Goal: Task Accomplishment & Management: Use online tool/utility

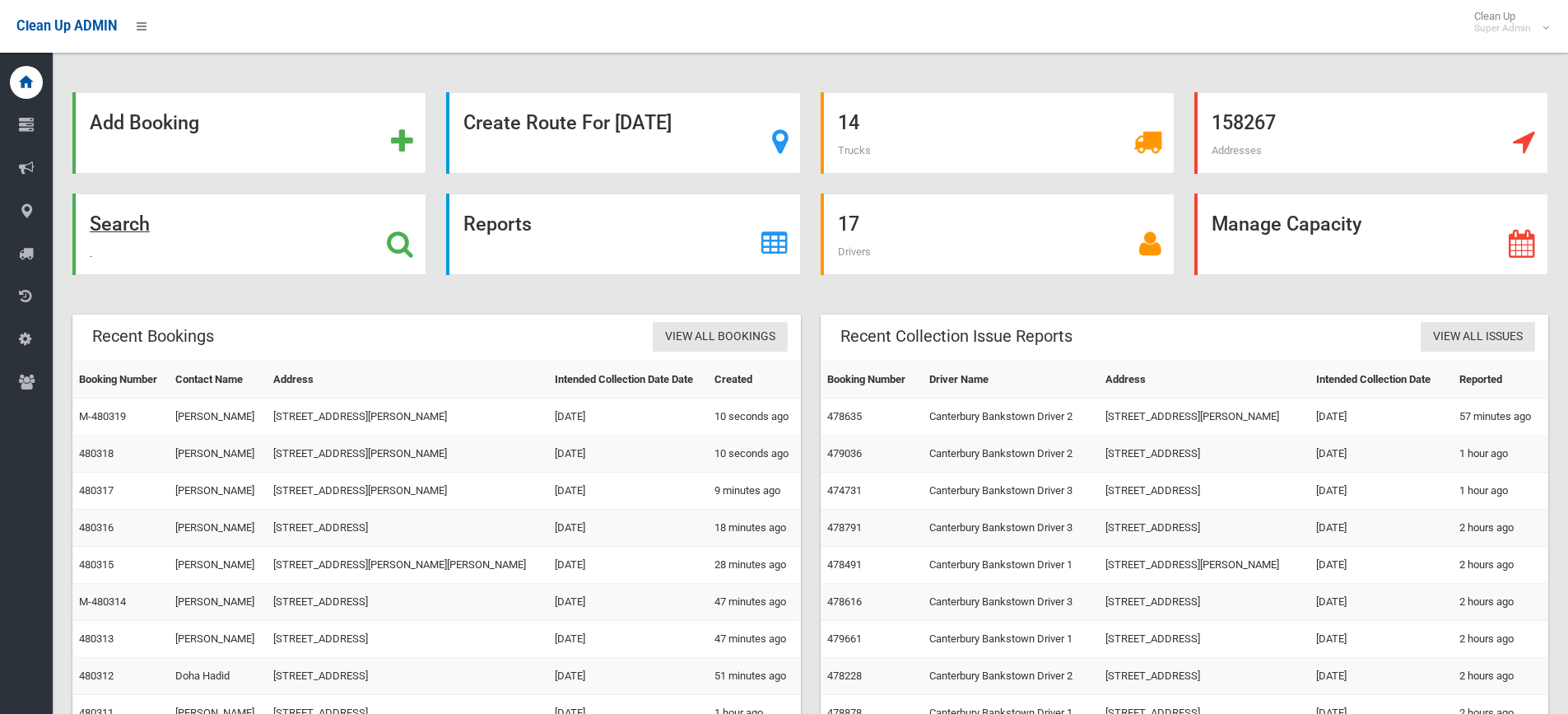
click at [140, 220] on strong "Search" at bounding box center [119, 223] width 60 height 23
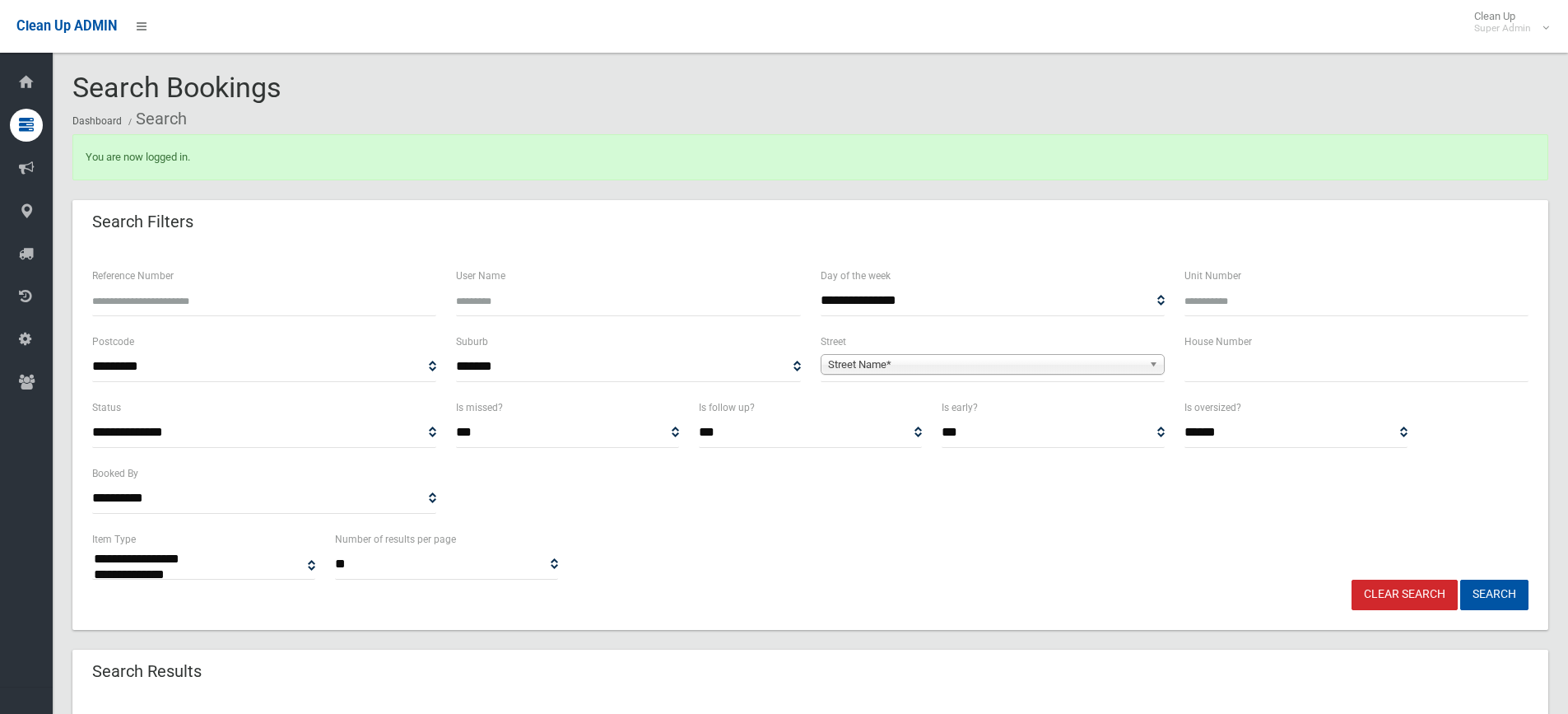
select select
click at [867, 364] on span "Street Name*" at bounding box center [986, 364] width 315 height 20
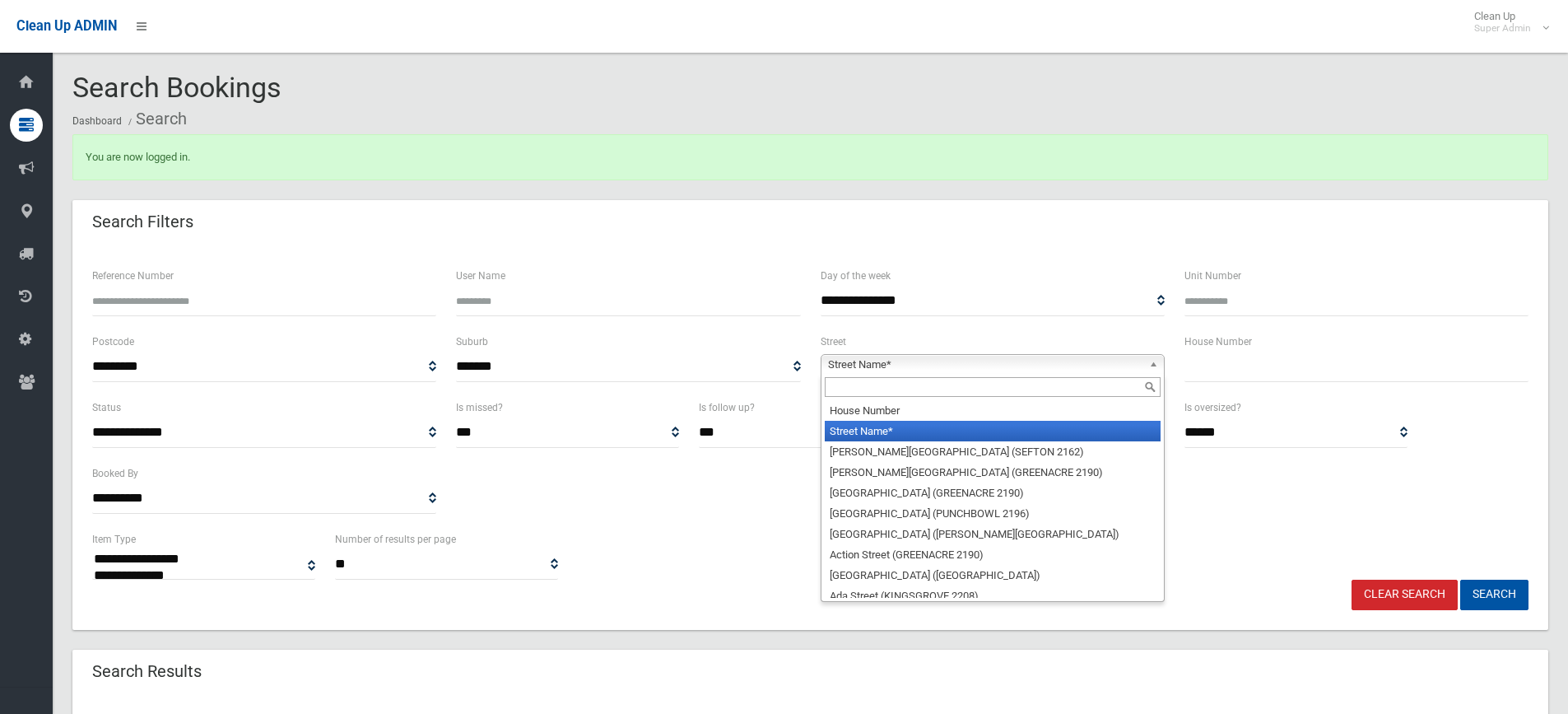
click at [851, 387] on input "text" at bounding box center [993, 387] width 336 height 20
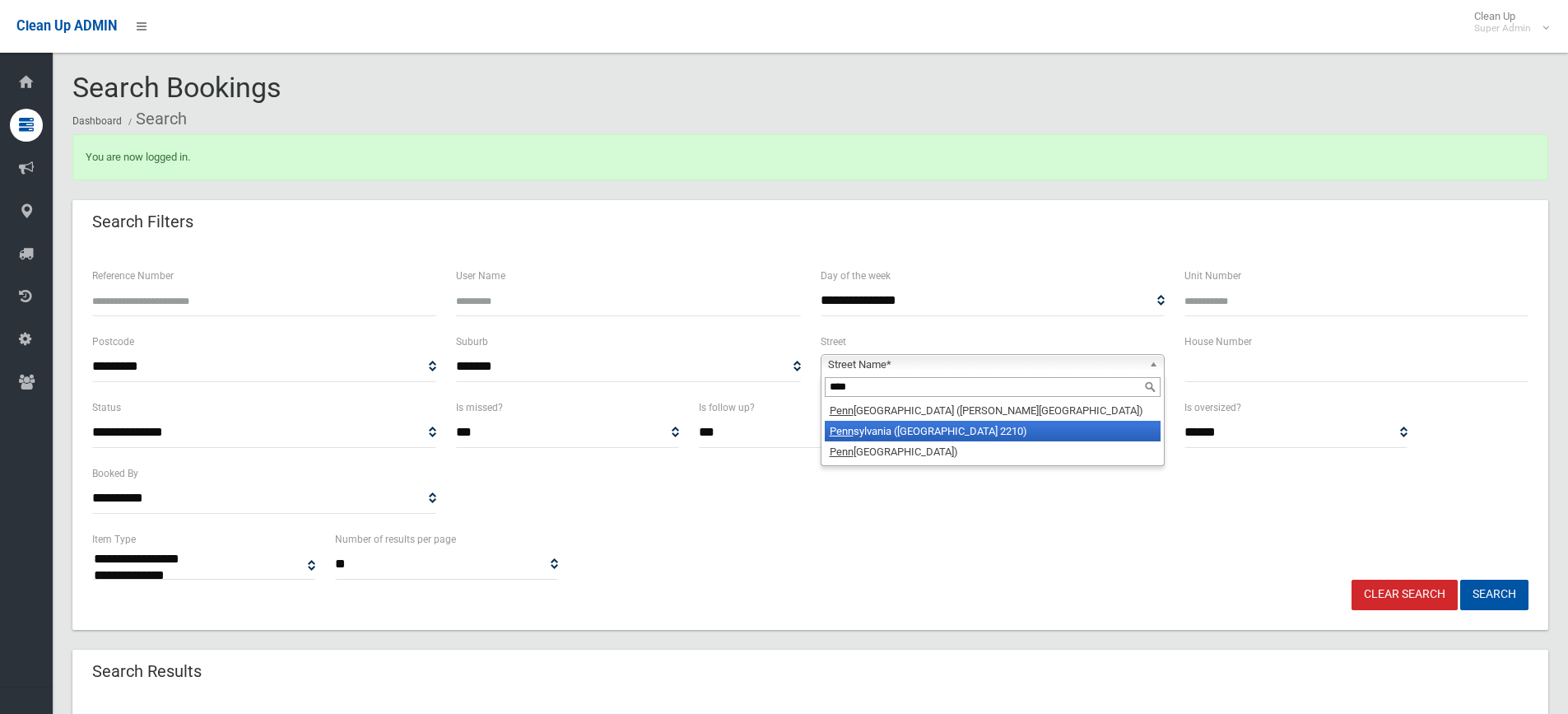
type input "****"
click at [876, 425] on li "Penn sylvania (RIVERWOOD 2210)" at bounding box center [993, 431] width 336 height 21
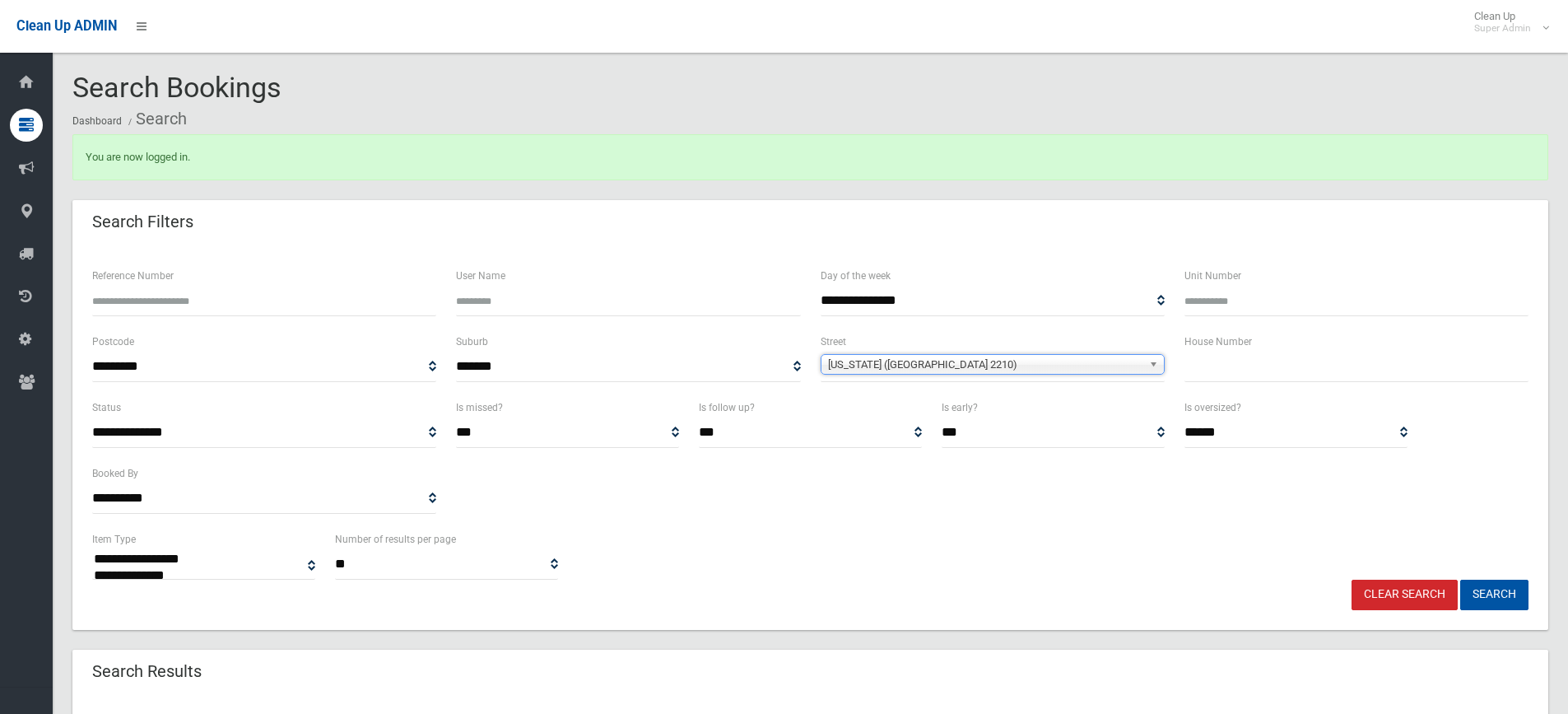
click at [1273, 355] on input "text" at bounding box center [1357, 366] width 344 height 31
type input "**"
click at [1480, 598] on button "Search" at bounding box center [1494, 595] width 69 height 31
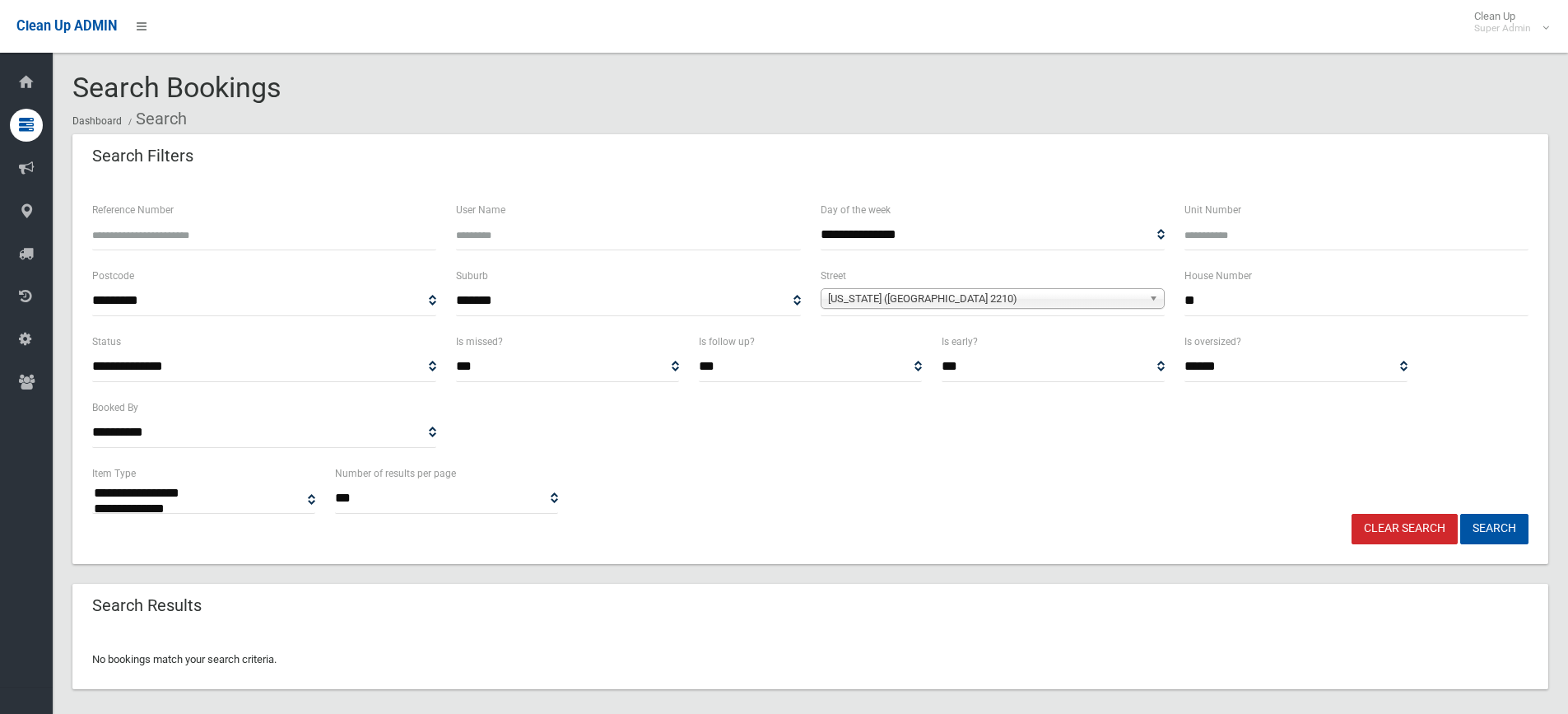
select select
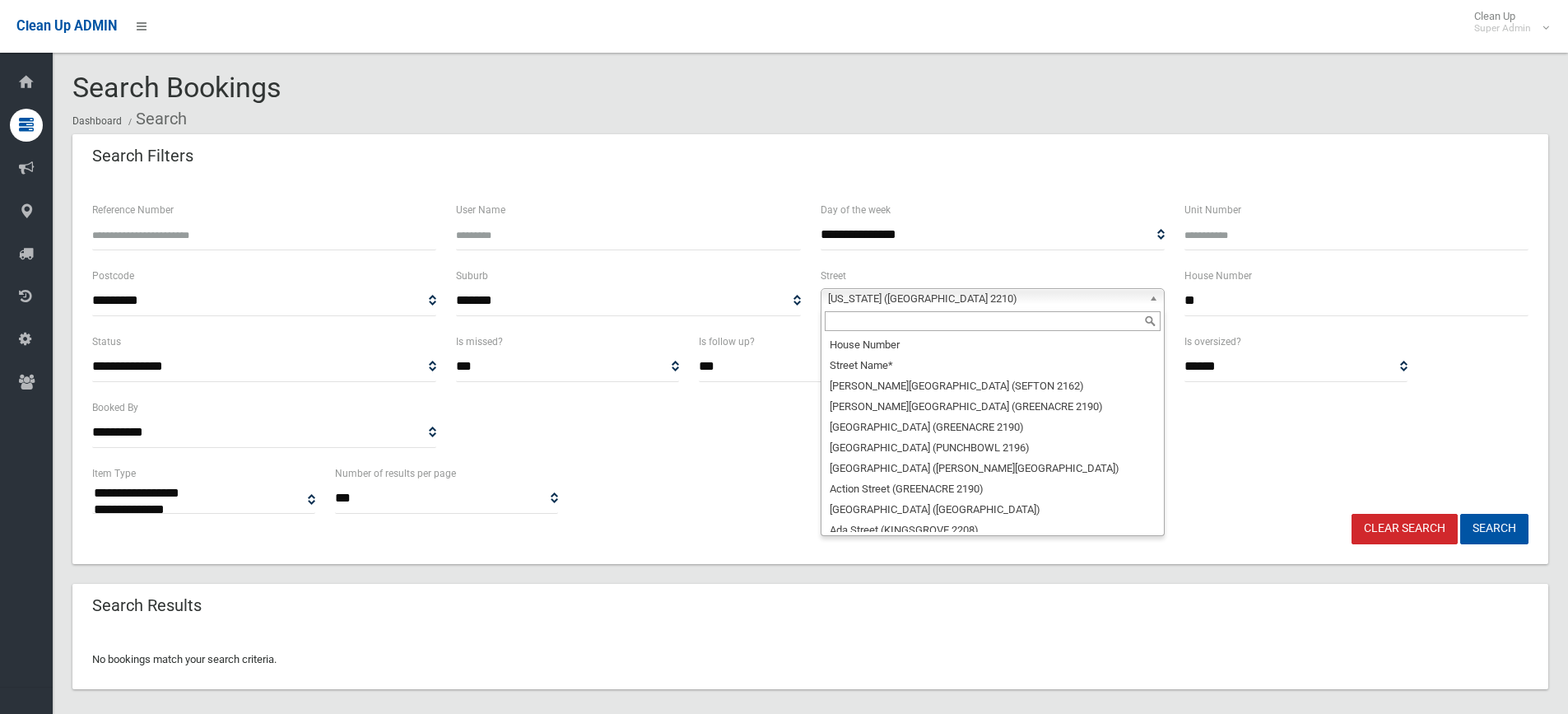
click at [878, 298] on span "[US_STATE] ([GEOGRAPHIC_DATA] 2210)" at bounding box center [986, 299] width 315 height 20
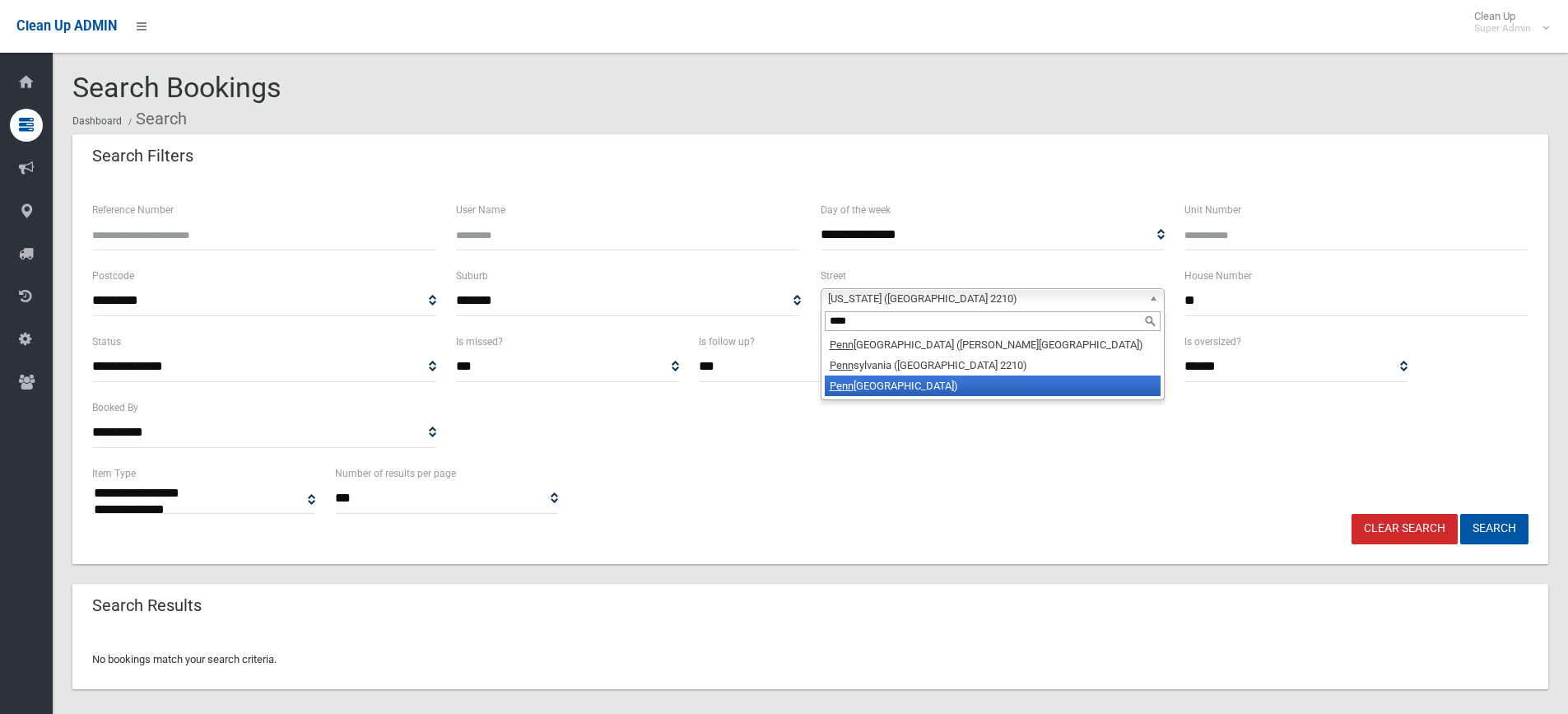
type input "****"
click at [921, 387] on li "Penn sylvania Road (RIVERWOOD 2210)" at bounding box center [993, 385] width 336 height 21
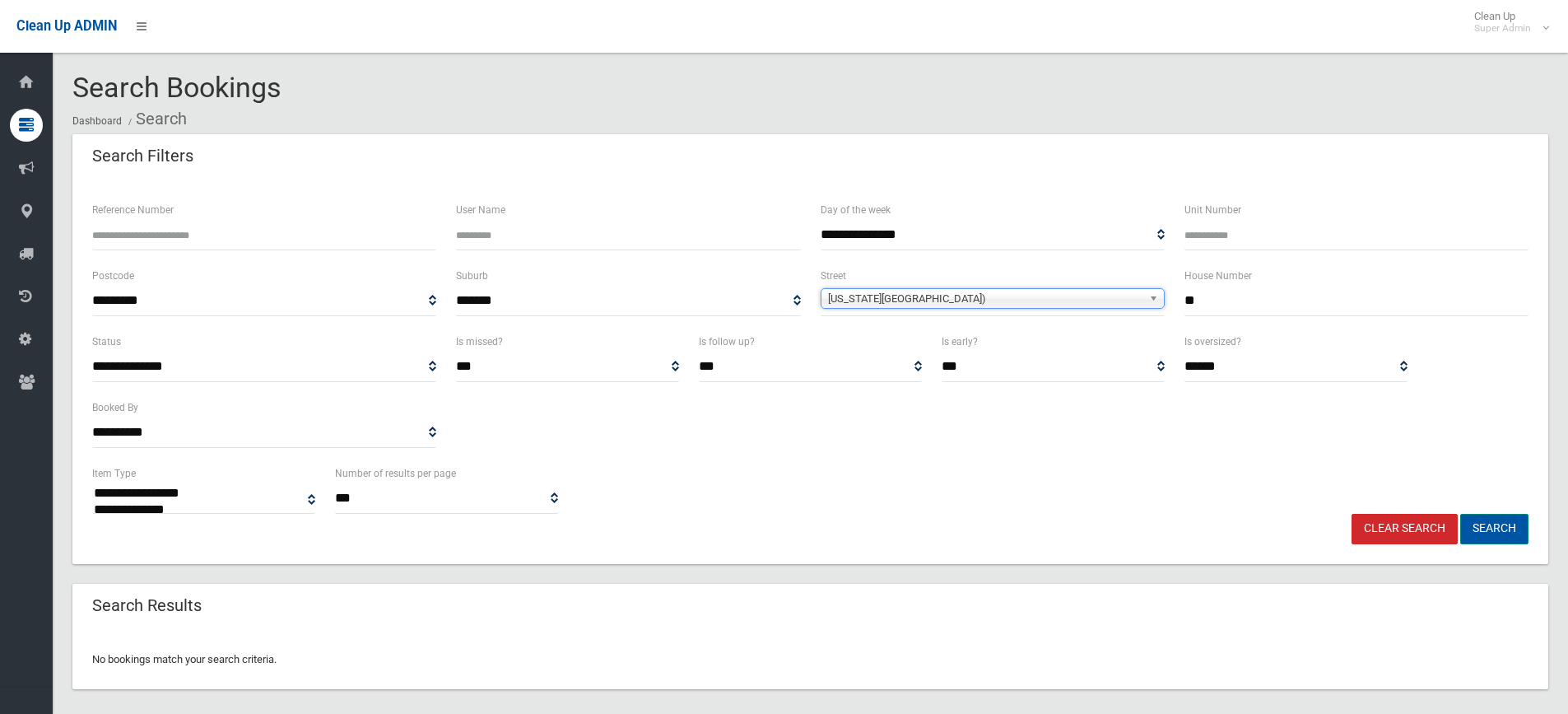
click at [1501, 540] on button "Search" at bounding box center [1494, 529] width 69 height 31
click at [1491, 528] on button "Search" at bounding box center [1494, 529] width 69 height 31
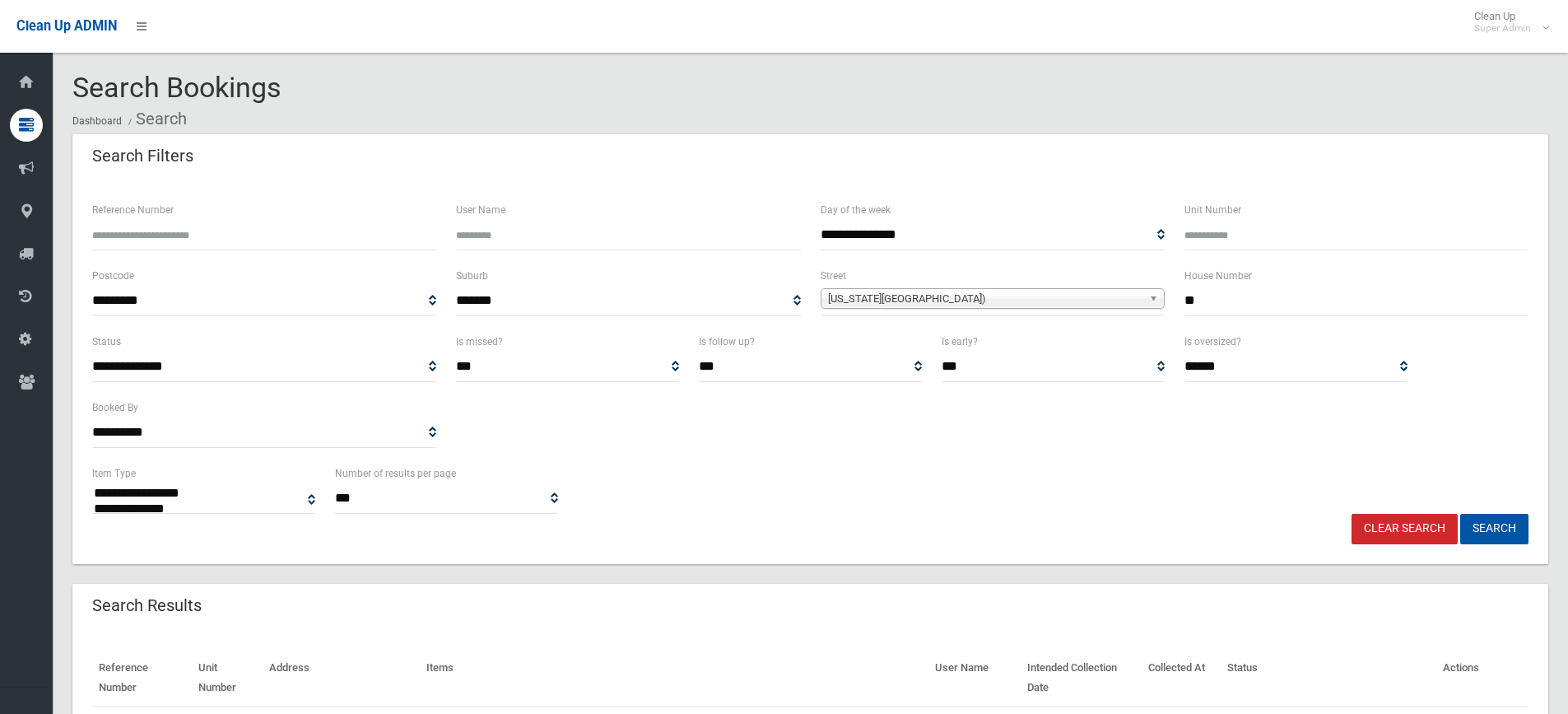
select select
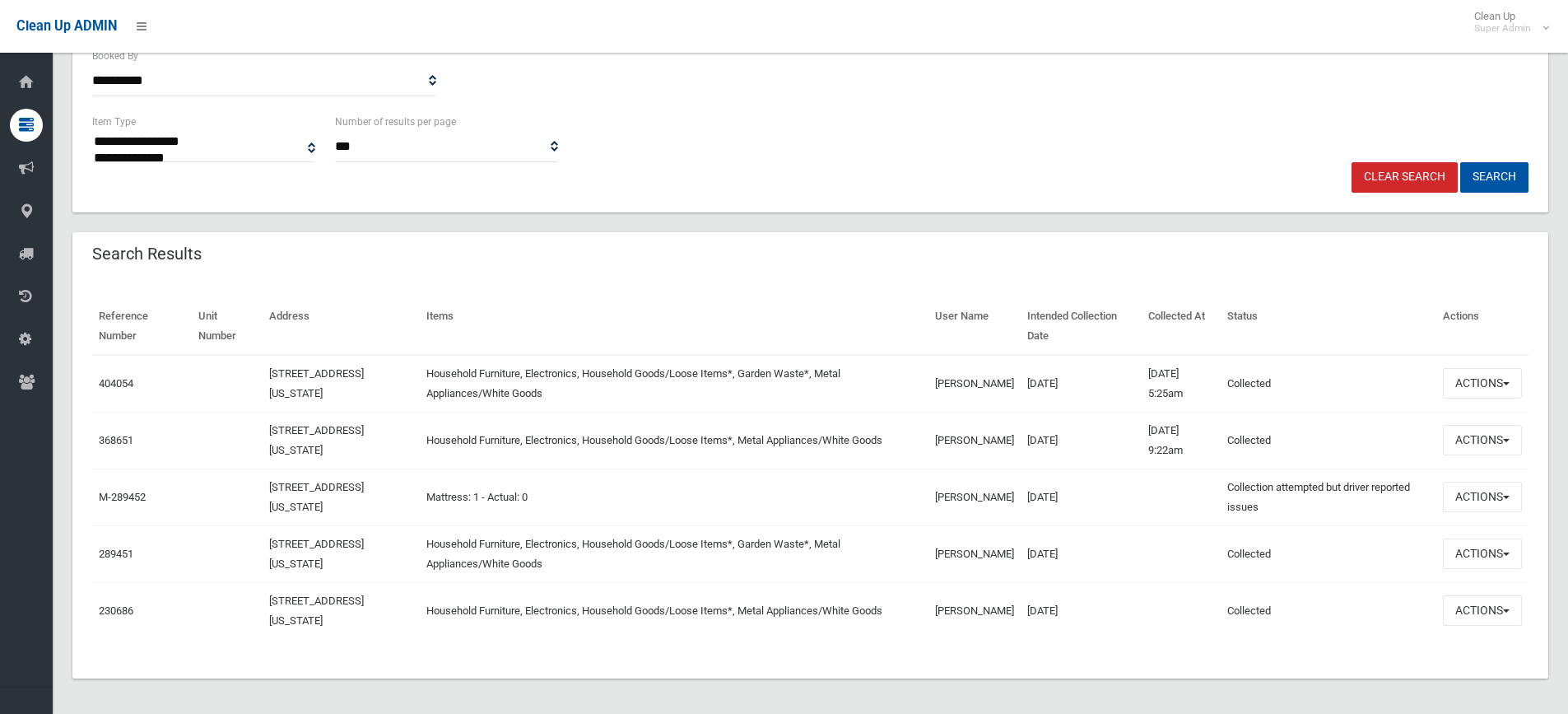
scroll to position [356, 0]
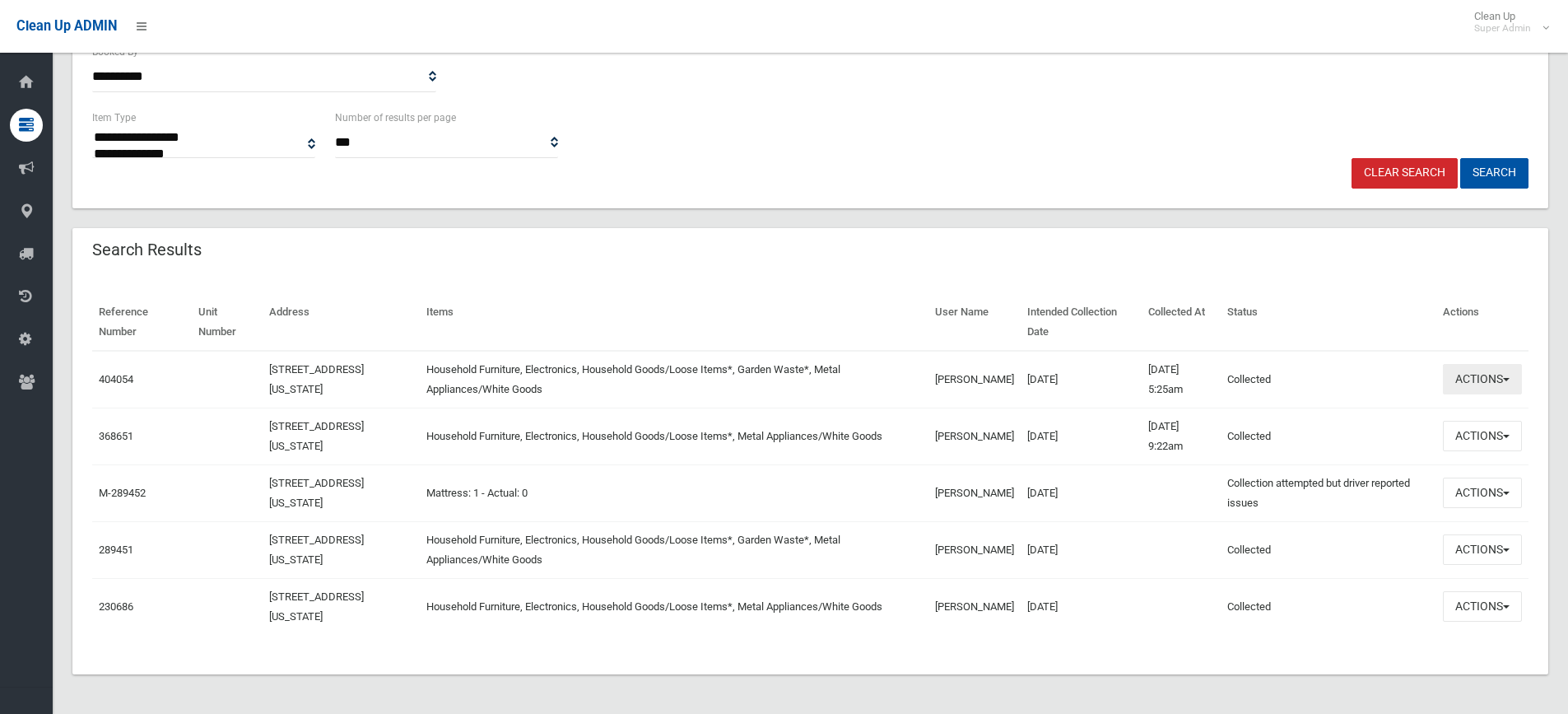
click at [1496, 381] on button "Actions" at bounding box center [1482, 379] width 79 height 31
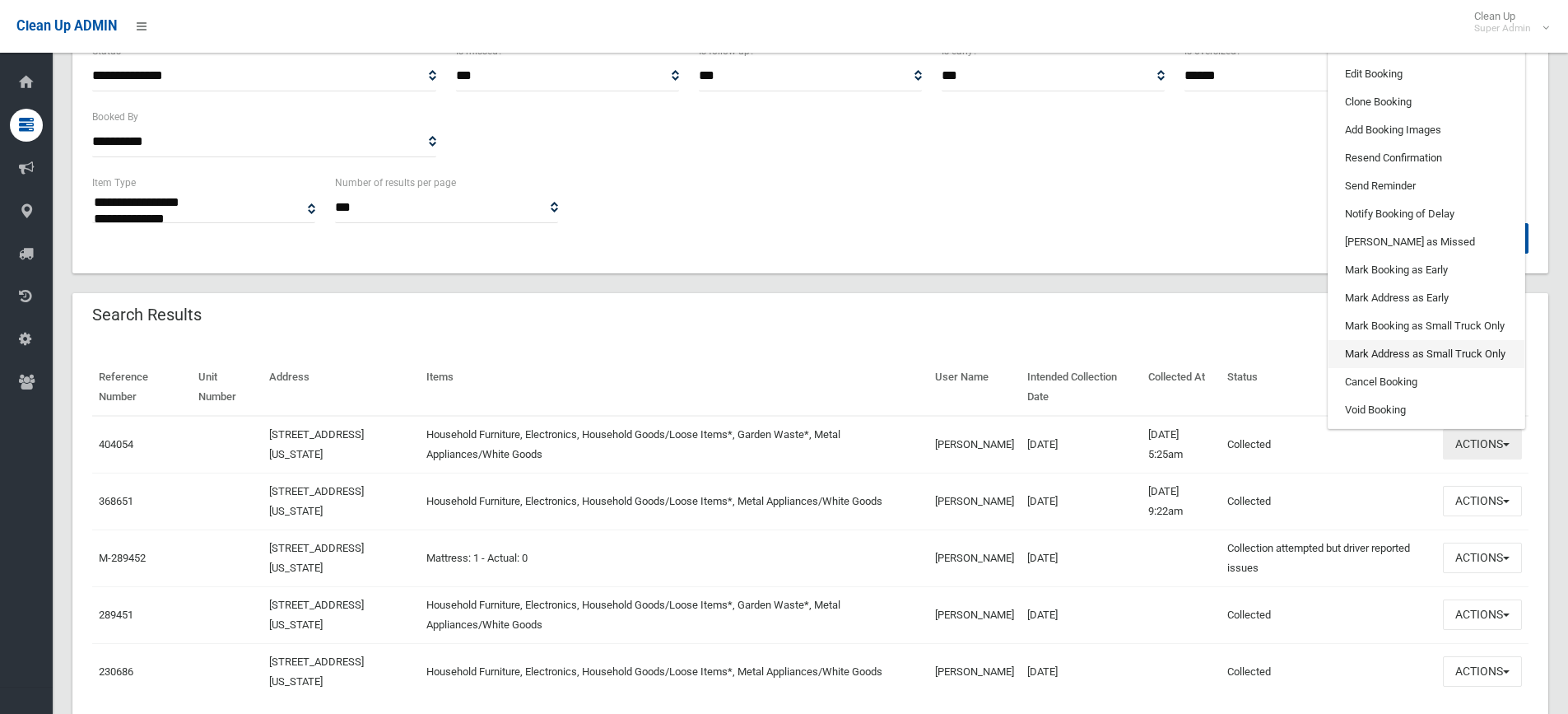
scroll to position [191, 0]
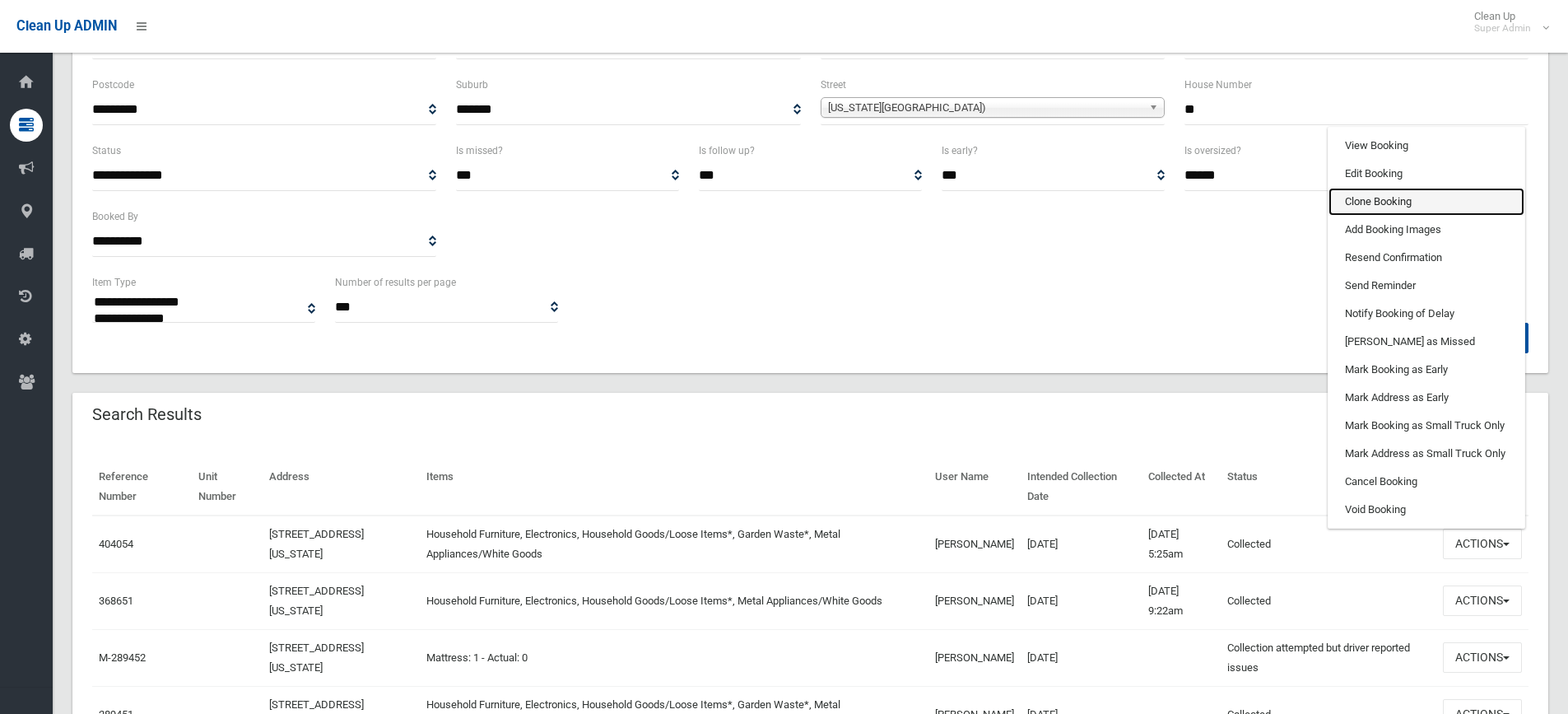
click at [1389, 197] on link "Clone Booking" at bounding box center [1427, 202] width 196 height 28
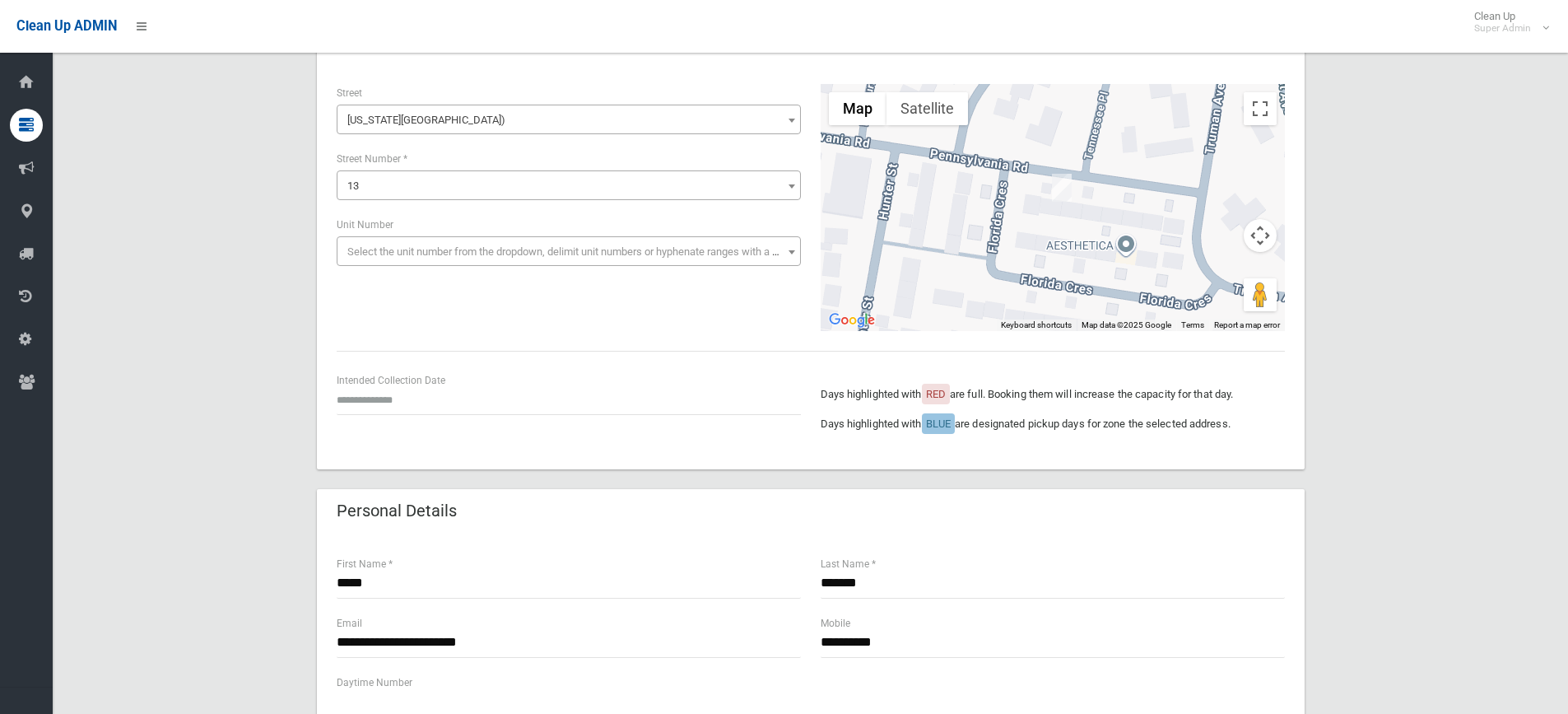
scroll to position [164, 0]
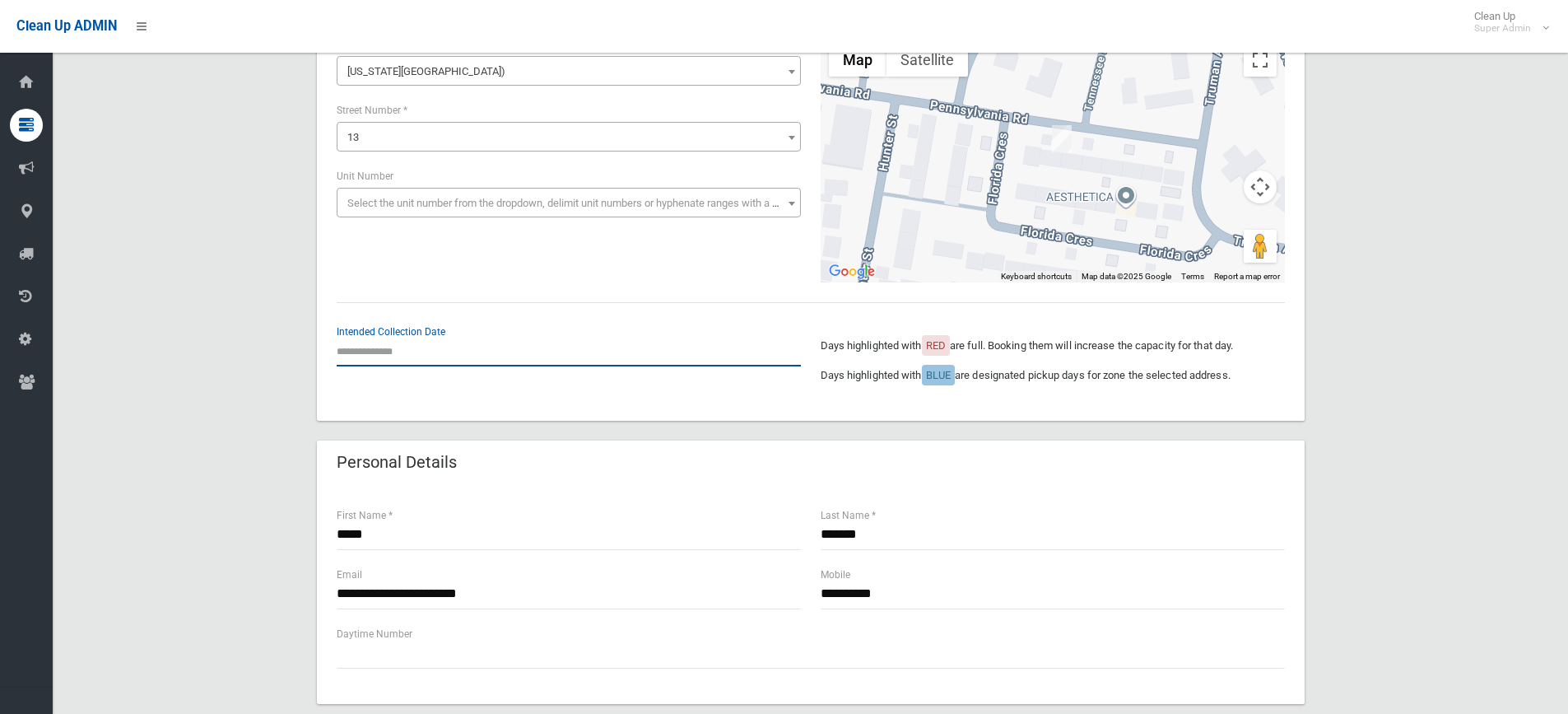
click at [378, 363] on input "text" at bounding box center [568, 351] width 464 height 31
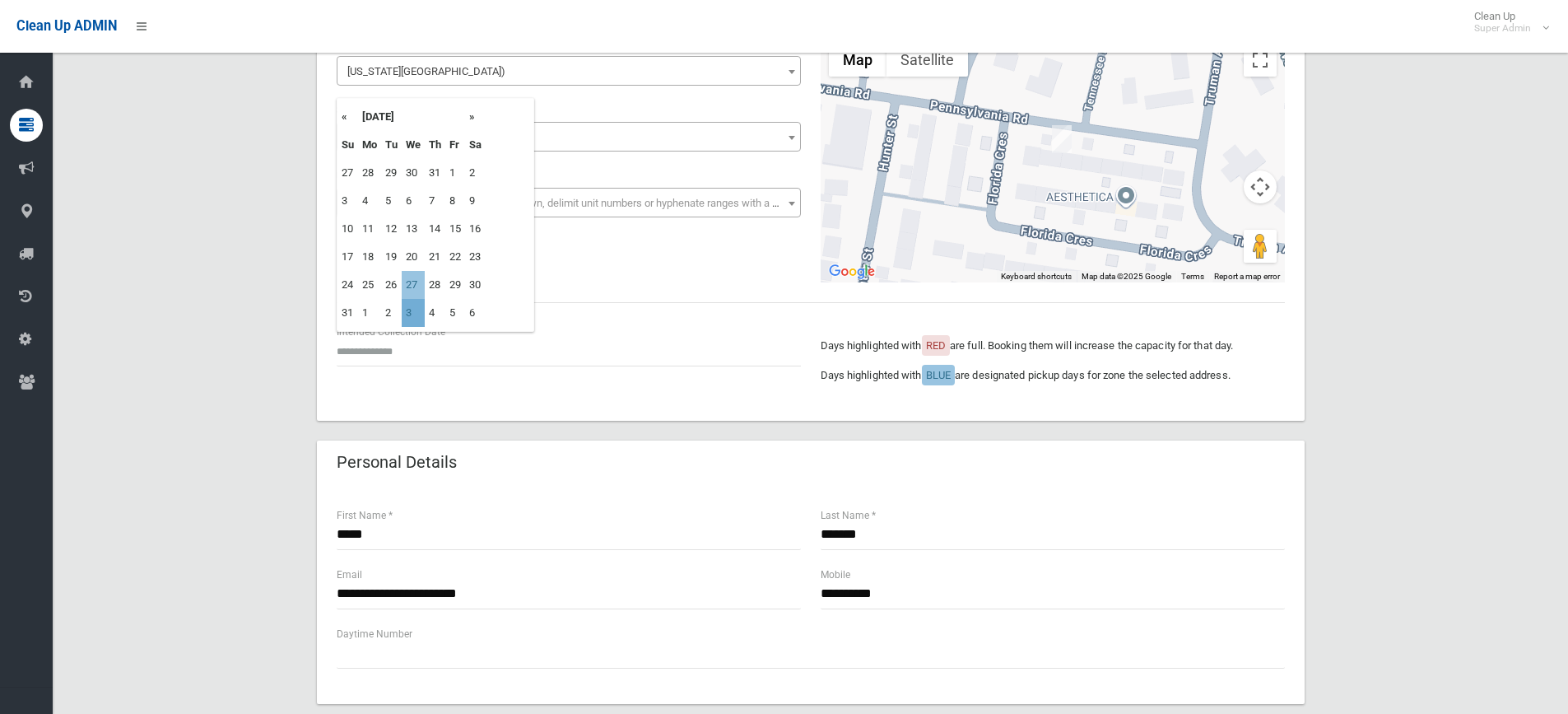
click at [411, 313] on td "3" at bounding box center [413, 313] width 23 height 28
type input "**********"
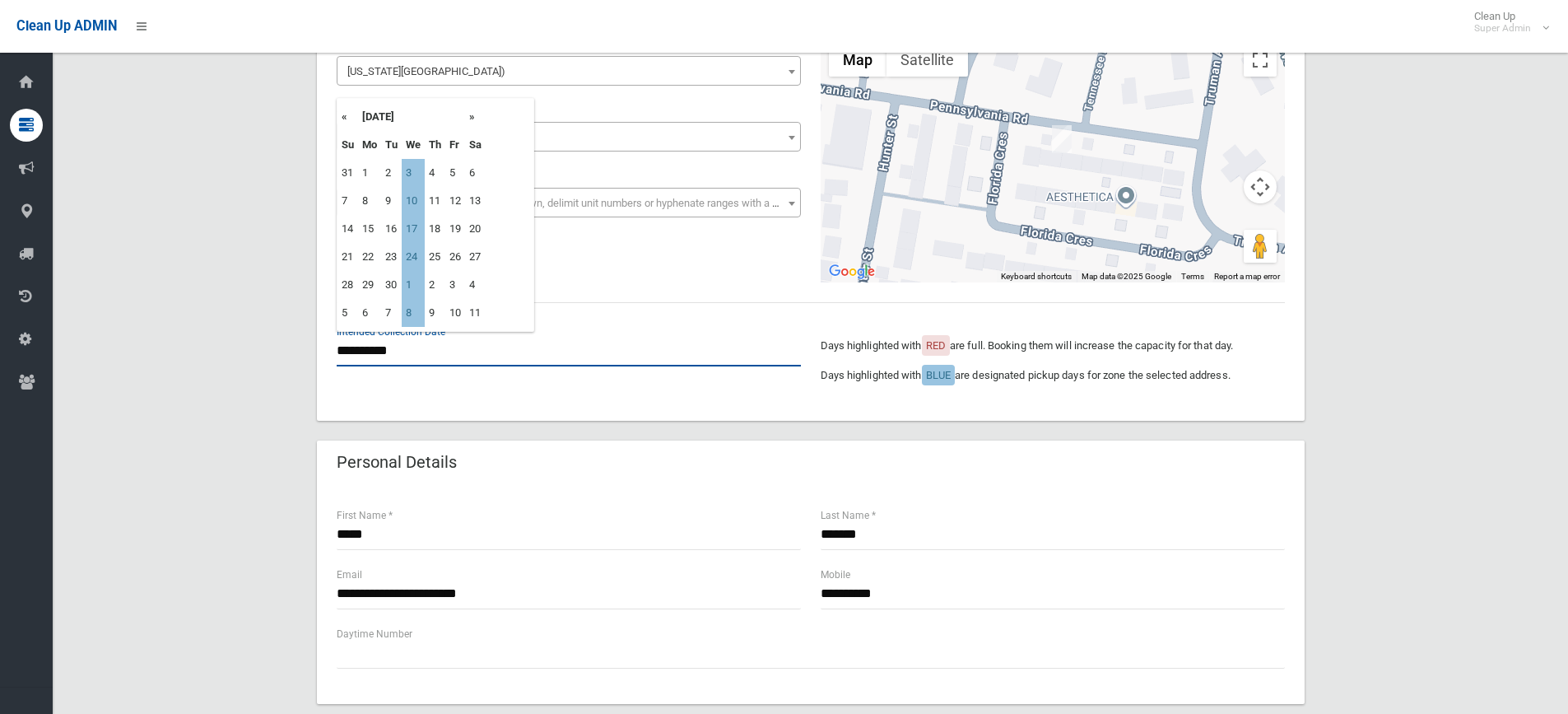
click at [412, 350] on input "**********" at bounding box center [568, 351] width 464 height 31
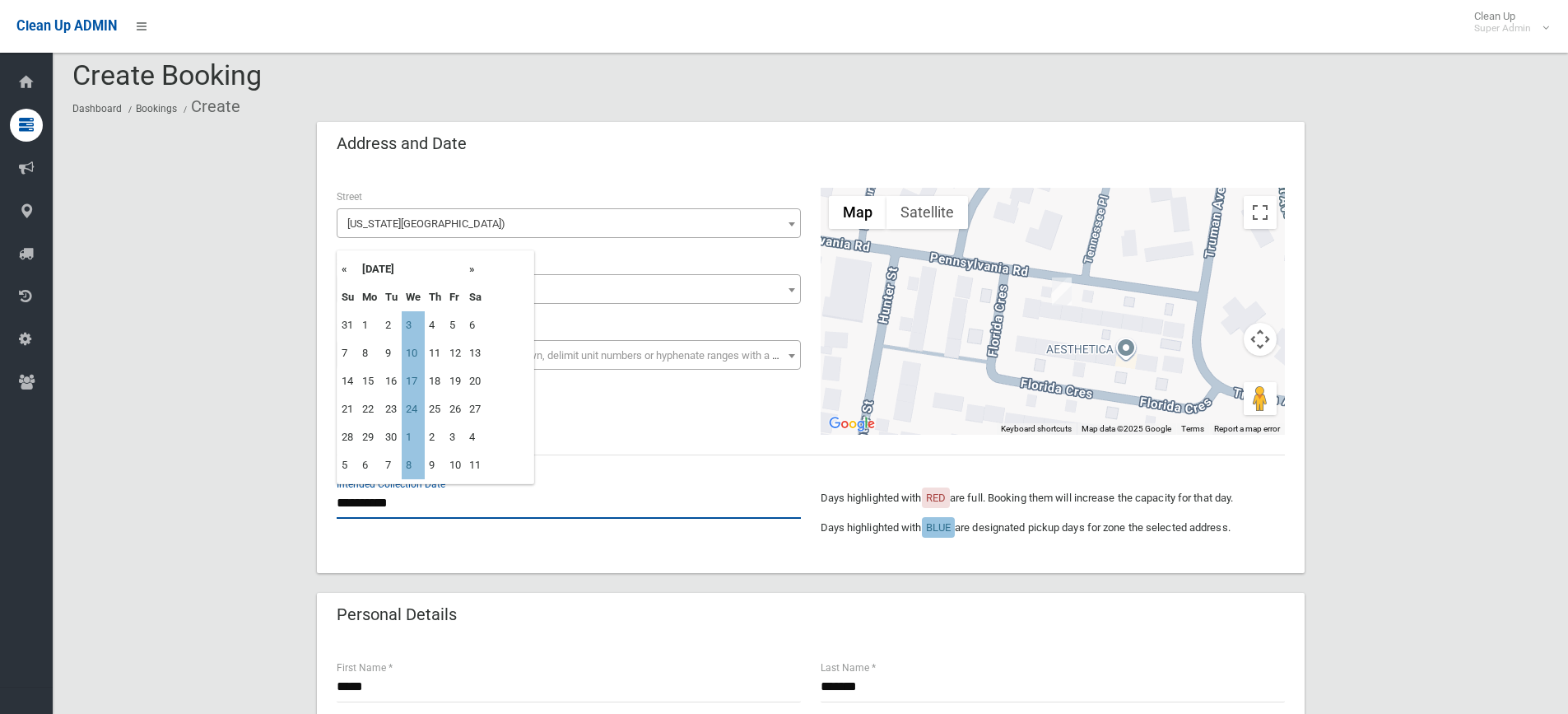
scroll to position [0, 0]
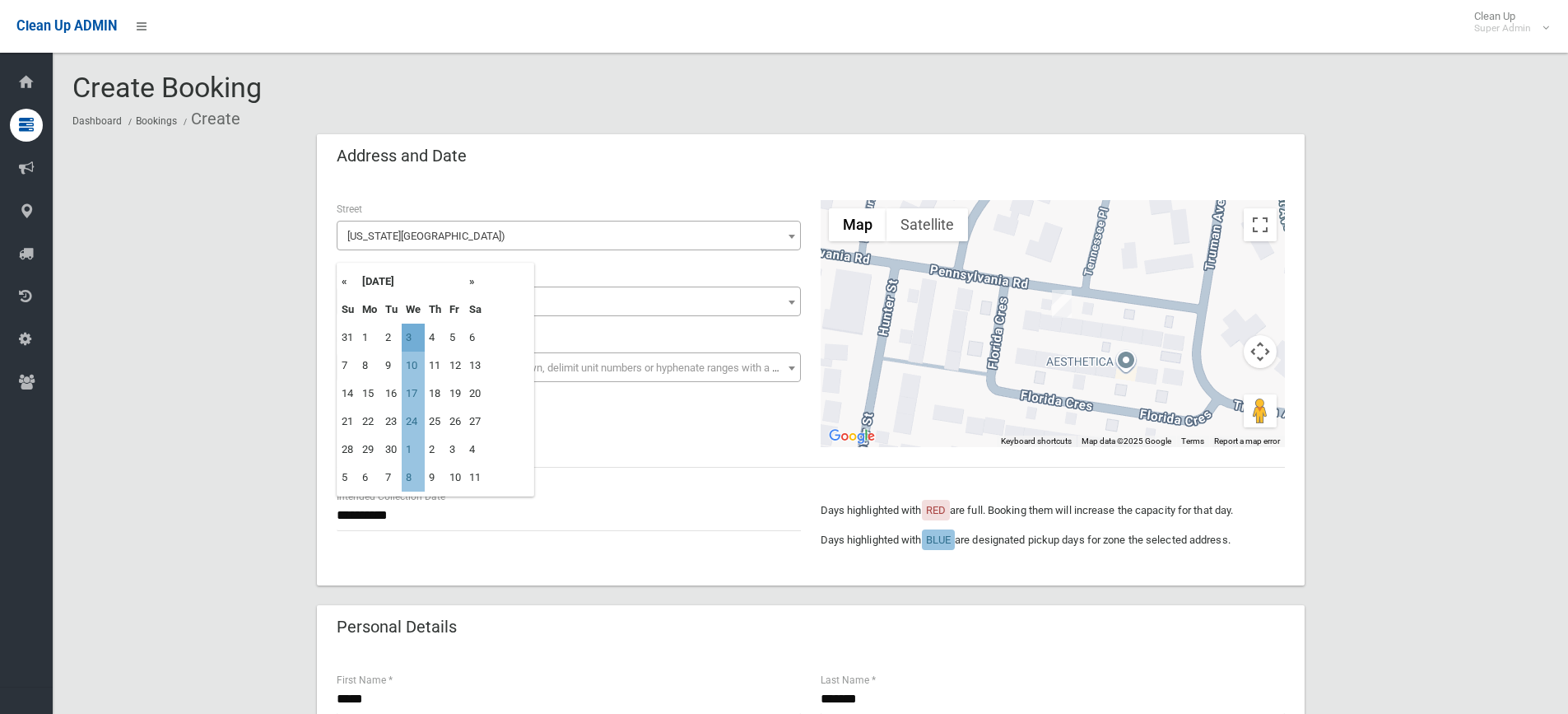
click at [411, 335] on td "3" at bounding box center [413, 338] width 23 height 28
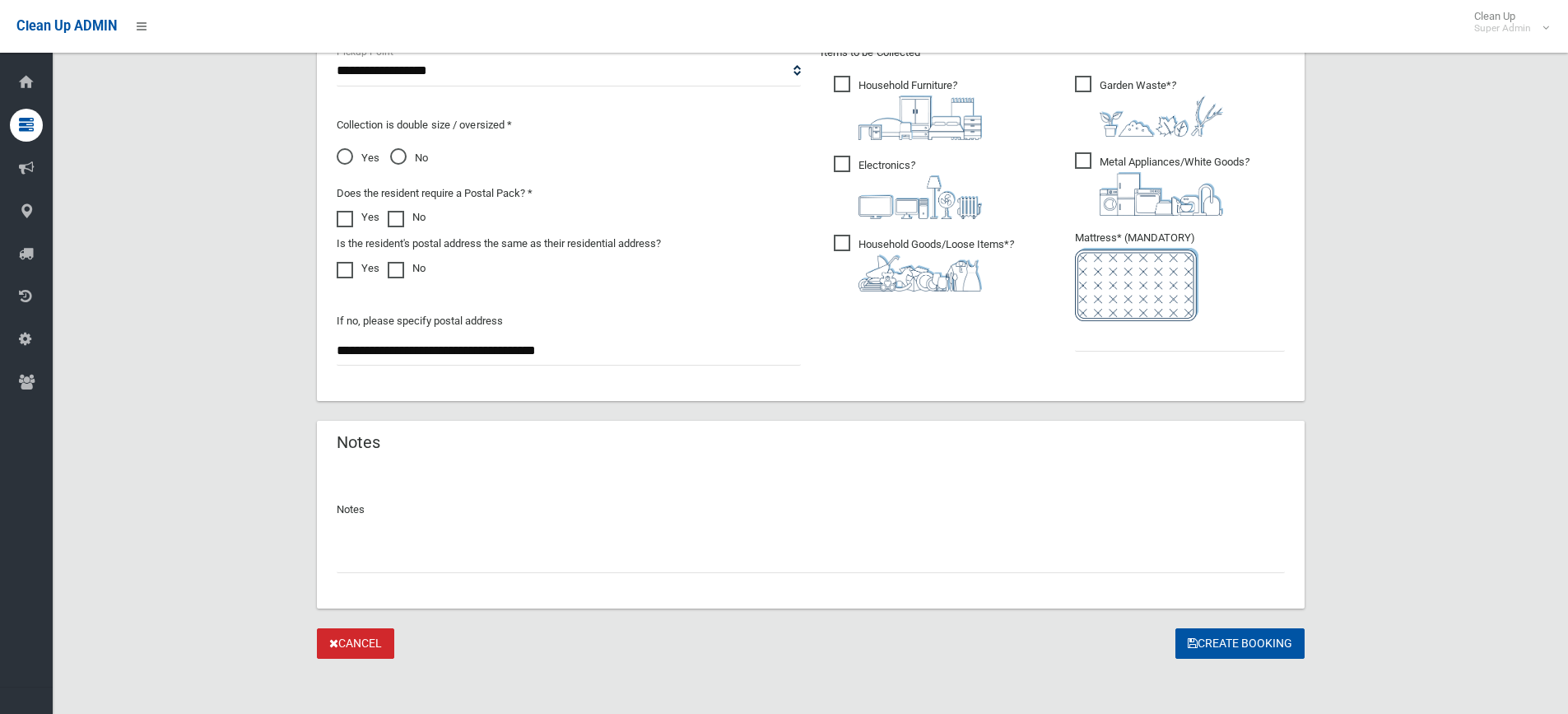
scroll to position [916, 0]
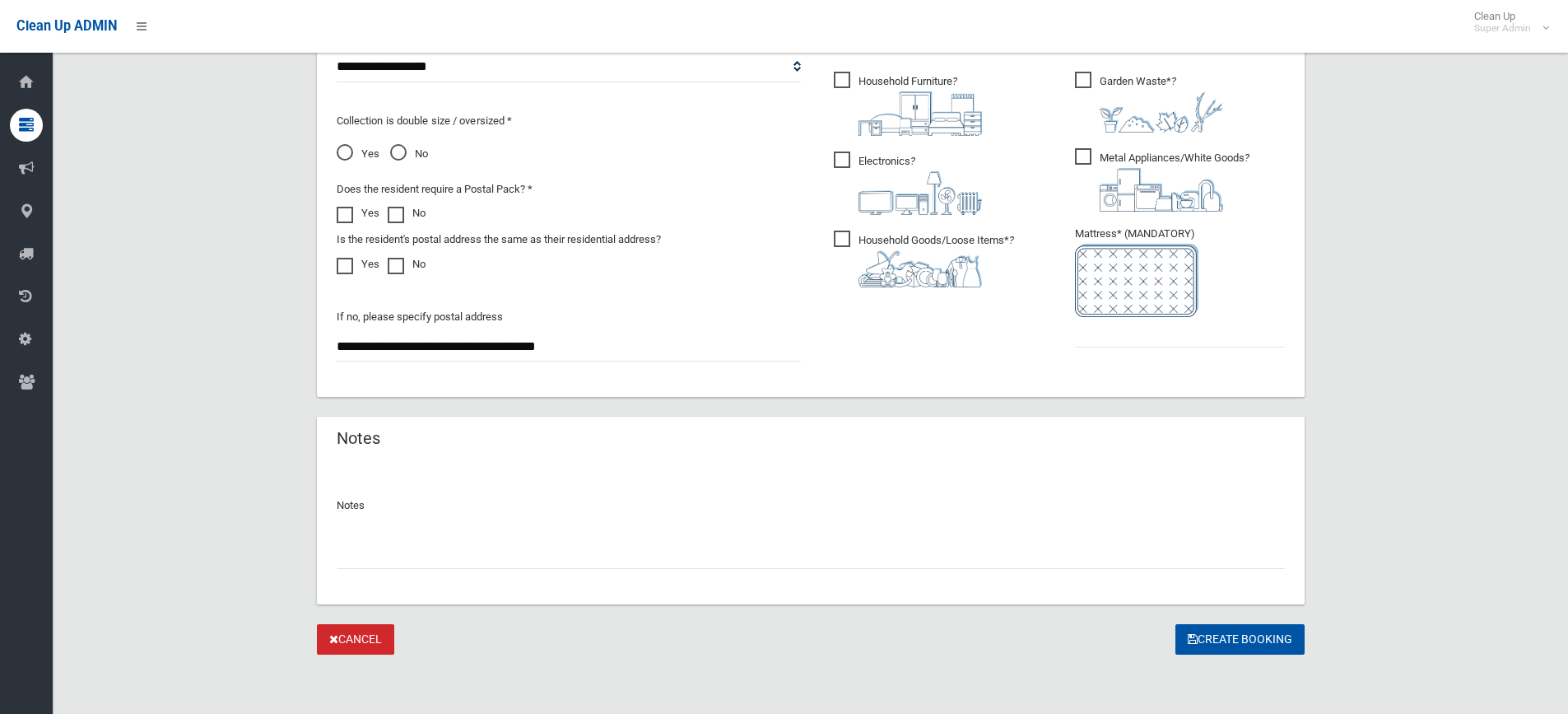
click at [437, 561] on input "text" at bounding box center [810, 554] width 949 height 31
type input "**********"
click at [1111, 341] on input "text" at bounding box center [1180, 332] width 210 height 31
type input "*"
click at [1202, 631] on button "Create Booking" at bounding box center [1240, 639] width 129 height 31
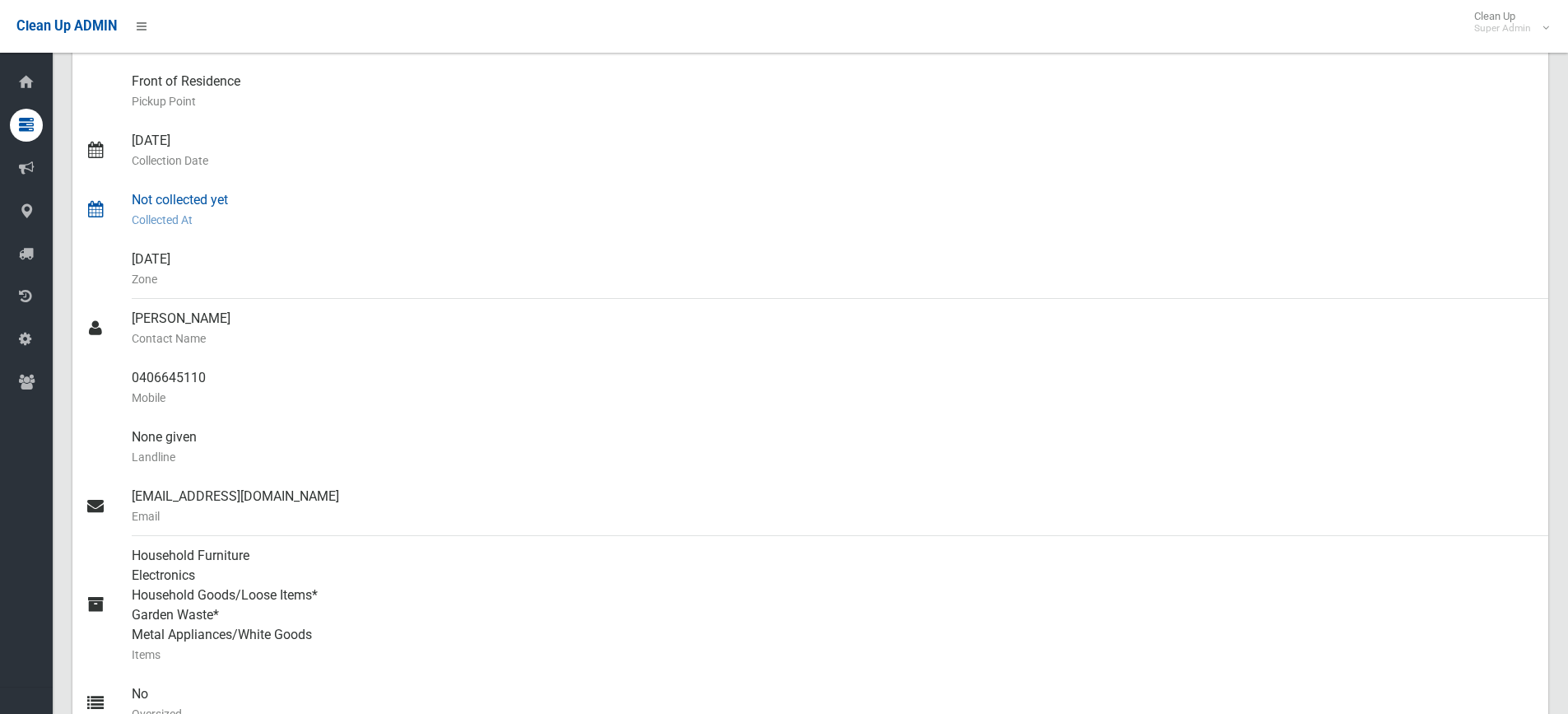
scroll to position [330, 0]
